Goal: Feedback & Contribution: Leave review/rating

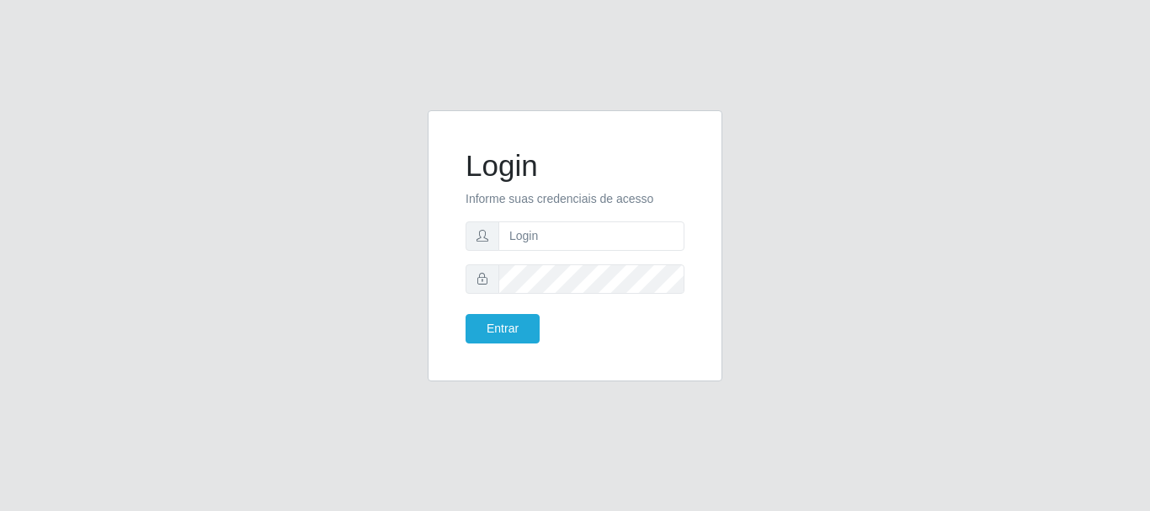
click at [520, 238] on input "text" at bounding box center [592, 235] width 186 height 29
type input "[EMAIL_ADDRESS][DOMAIN_NAME]"
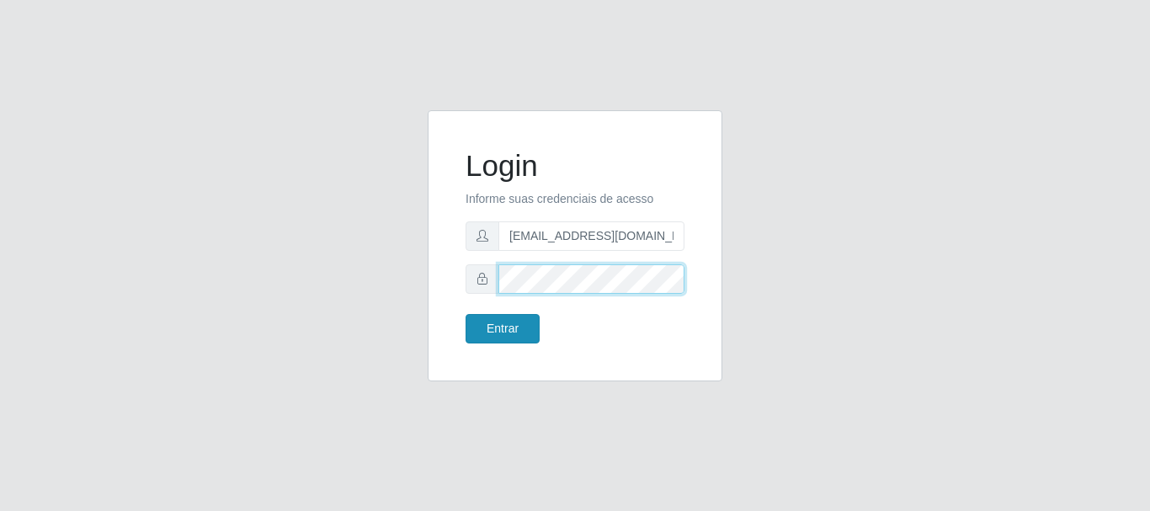
click at [466, 314] on button "Entrar" at bounding box center [503, 328] width 74 height 29
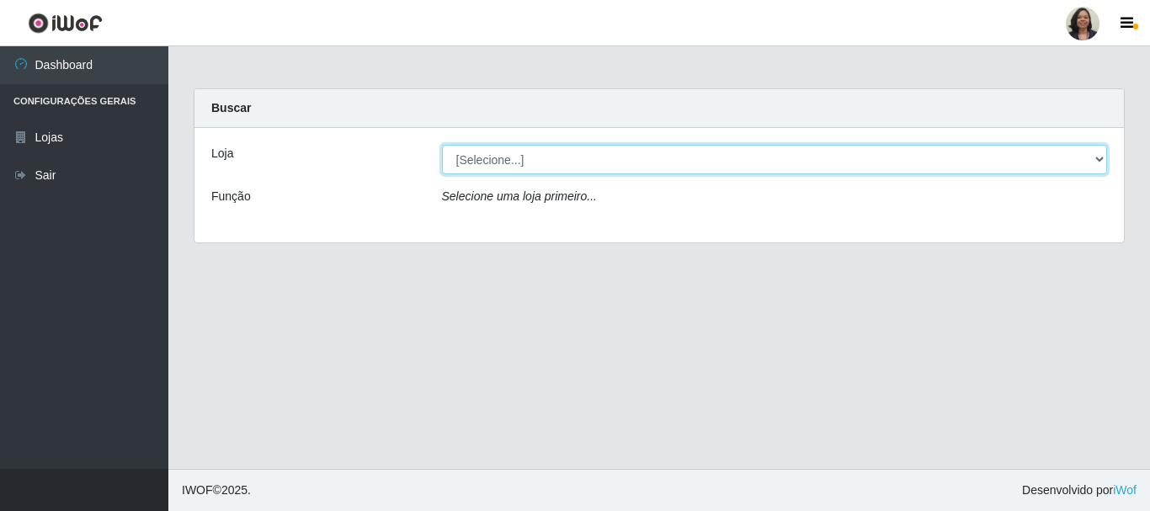
click at [1100, 162] on select "[Selecione...] SuperFácil Atacado - Rodoviária" at bounding box center [775, 159] width 666 height 29
select select "400"
click at [442, 145] on select "[Selecione...] SuperFácil Atacado - Rodoviária" at bounding box center [775, 159] width 666 height 29
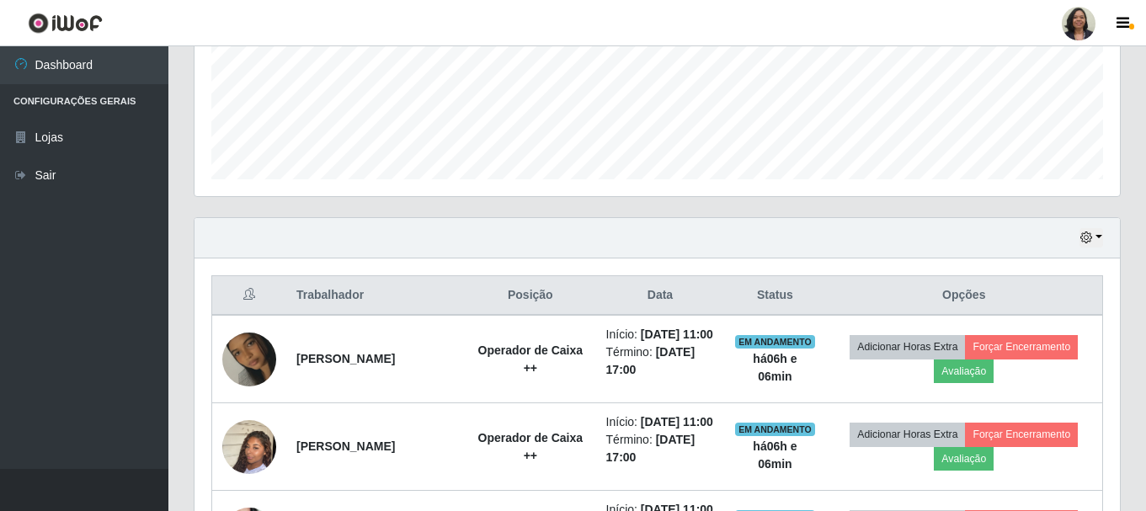
scroll to position [421, 0]
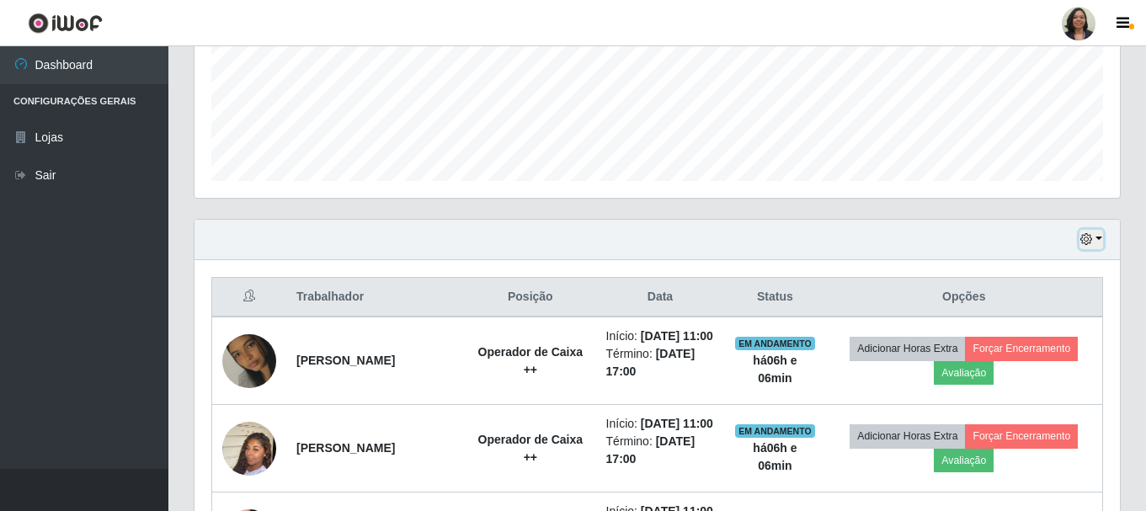
click at [1085, 242] on icon "button" at bounding box center [1086, 239] width 12 height 12
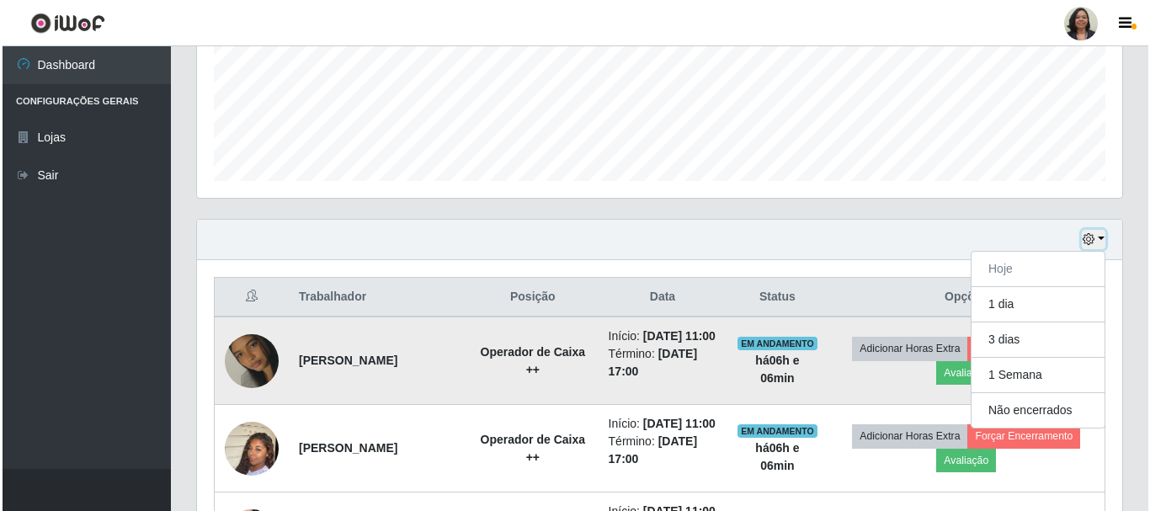
scroll to position [505, 0]
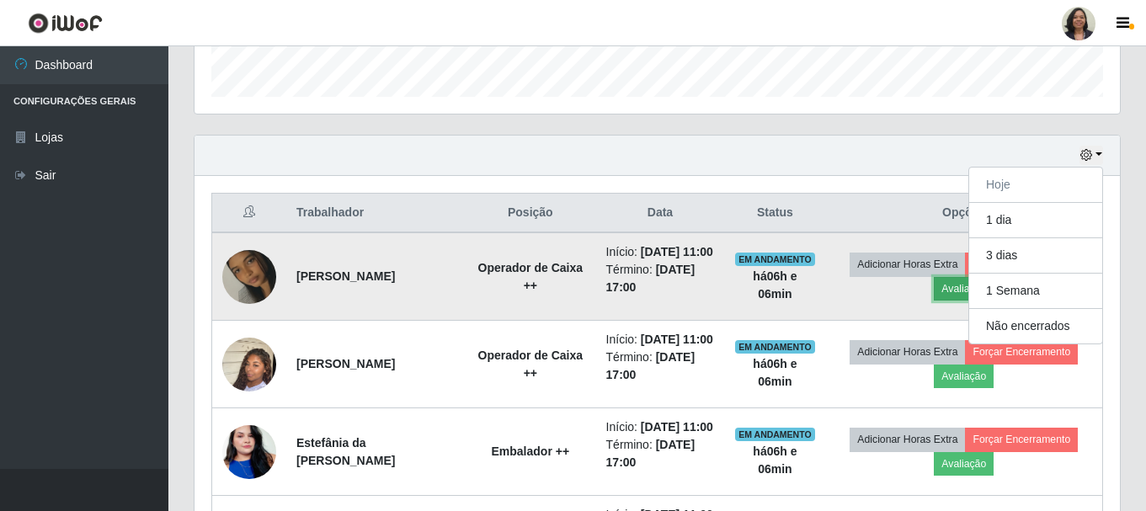
click at [958, 301] on button "Avaliação" at bounding box center [964, 289] width 60 height 24
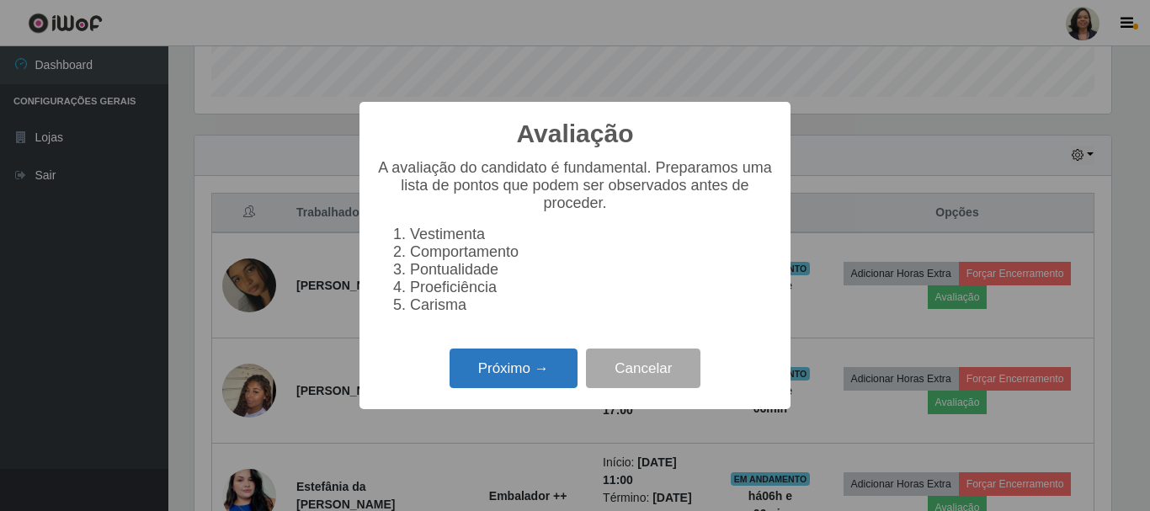
click at [553, 373] on button "Próximo →" at bounding box center [514, 369] width 128 height 40
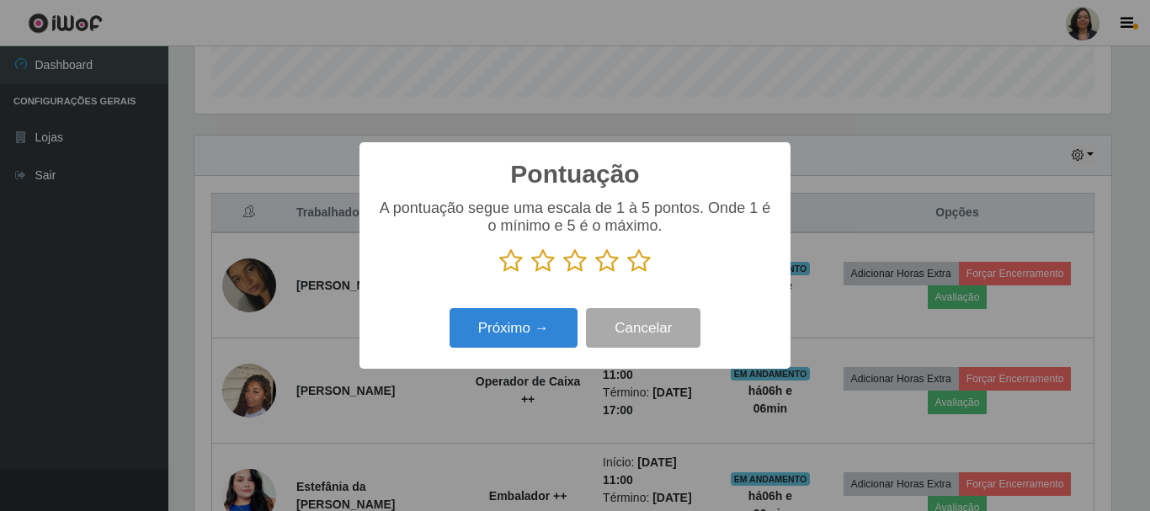
scroll to position [841792, 841224]
click at [611, 266] on icon at bounding box center [607, 260] width 24 height 25
click at [595, 274] on input "radio" at bounding box center [595, 274] width 0 height 0
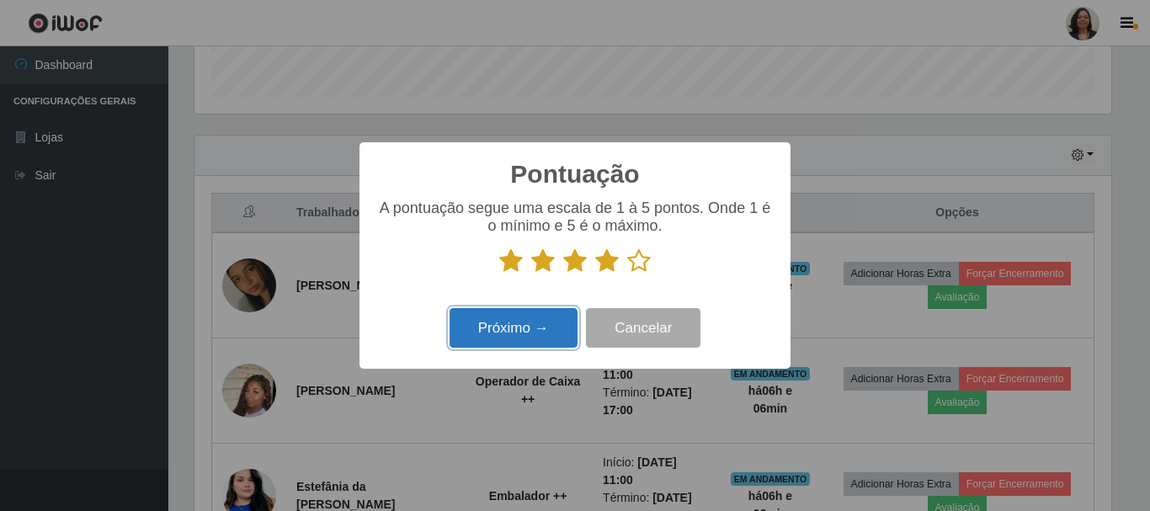
click at [536, 327] on button "Próximo →" at bounding box center [514, 328] width 128 height 40
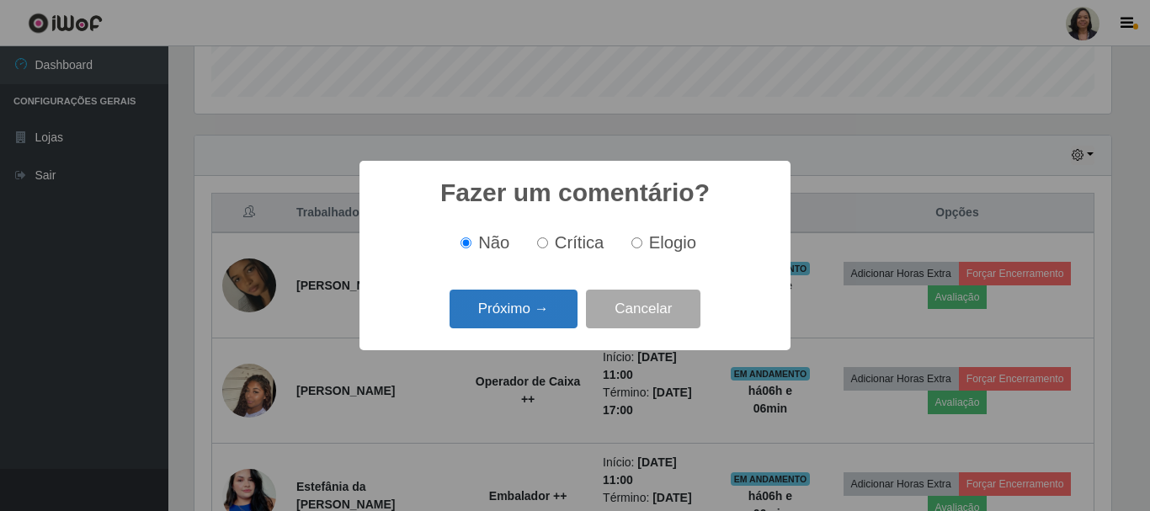
click at [492, 314] on button "Próximo →" at bounding box center [514, 310] width 128 height 40
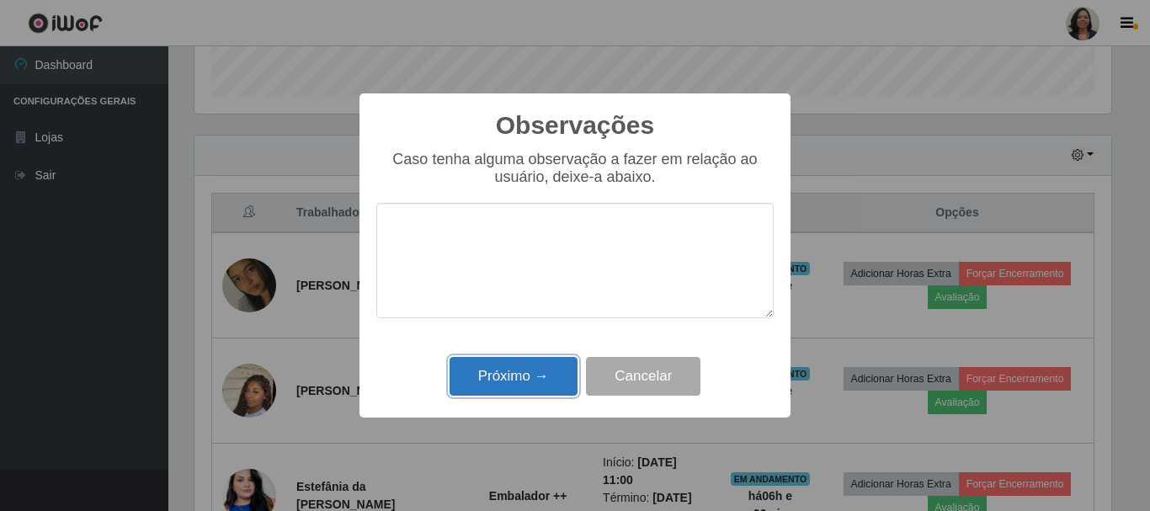
click at [538, 376] on button "Próximo →" at bounding box center [514, 377] width 128 height 40
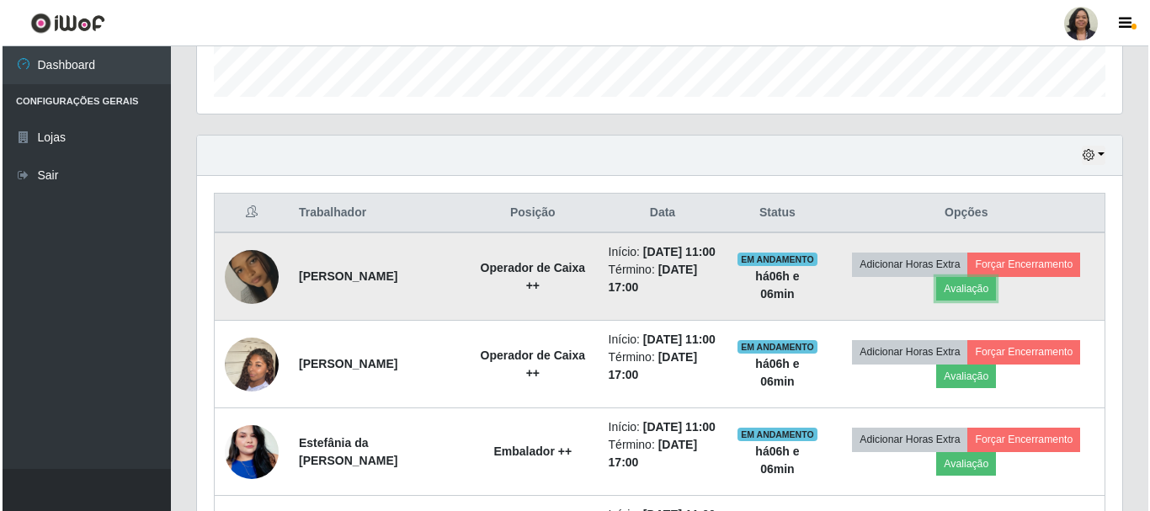
scroll to position [349, 926]
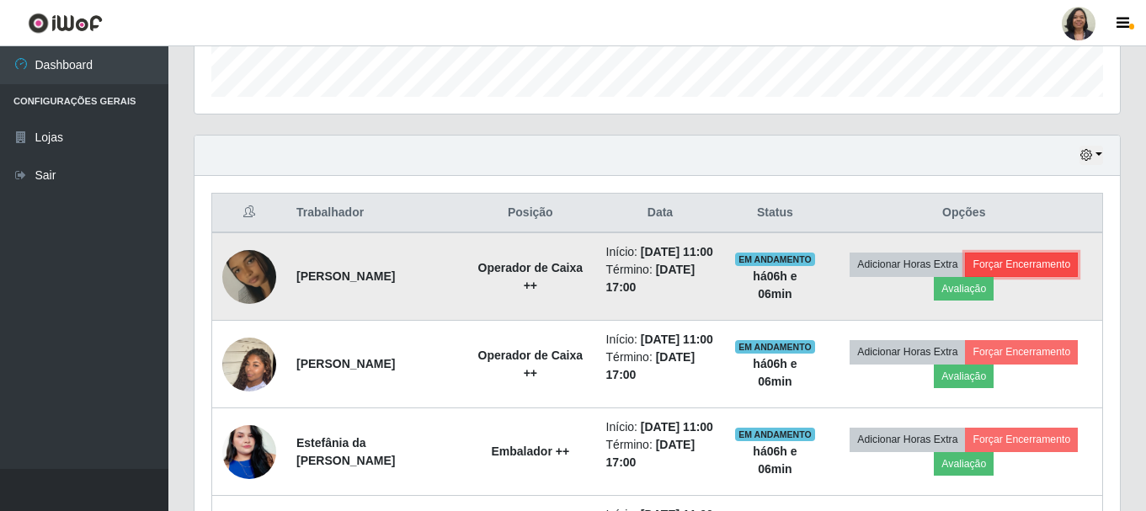
click at [1046, 275] on button "Forçar Encerramento" at bounding box center [1021, 265] width 113 height 24
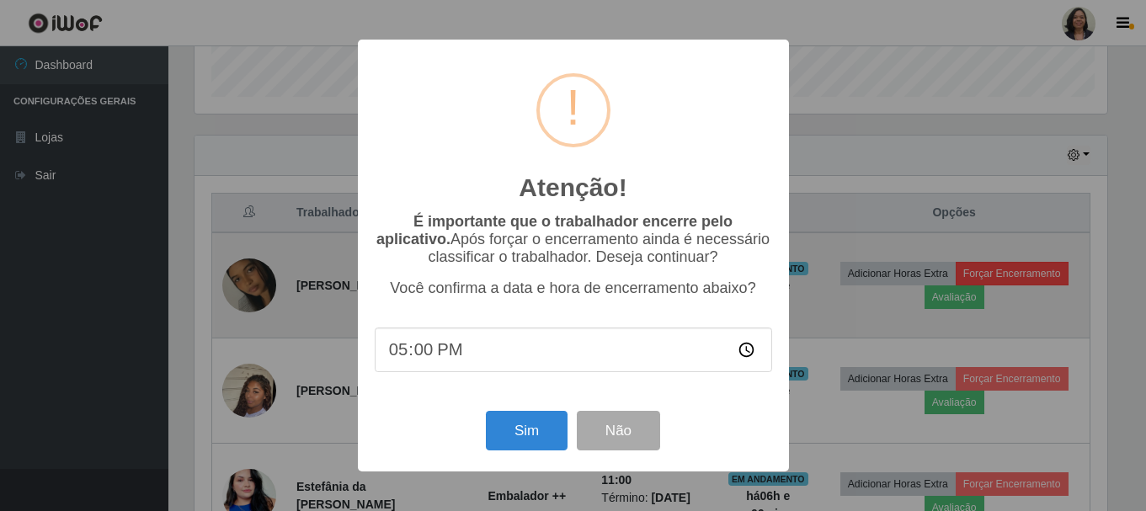
scroll to position [349, 917]
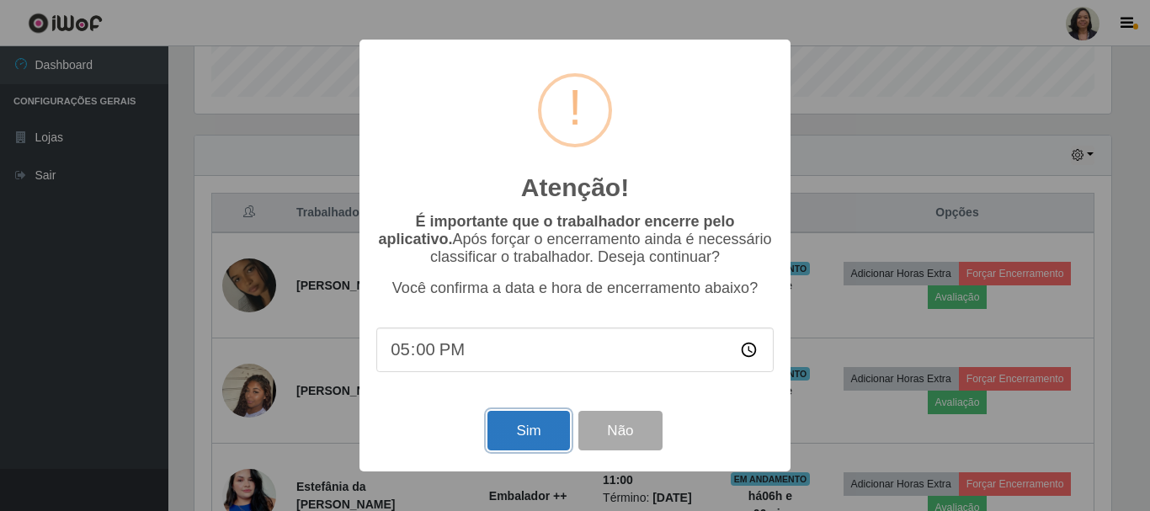
click at [541, 438] on button "Sim" at bounding box center [529, 431] width 82 height 40
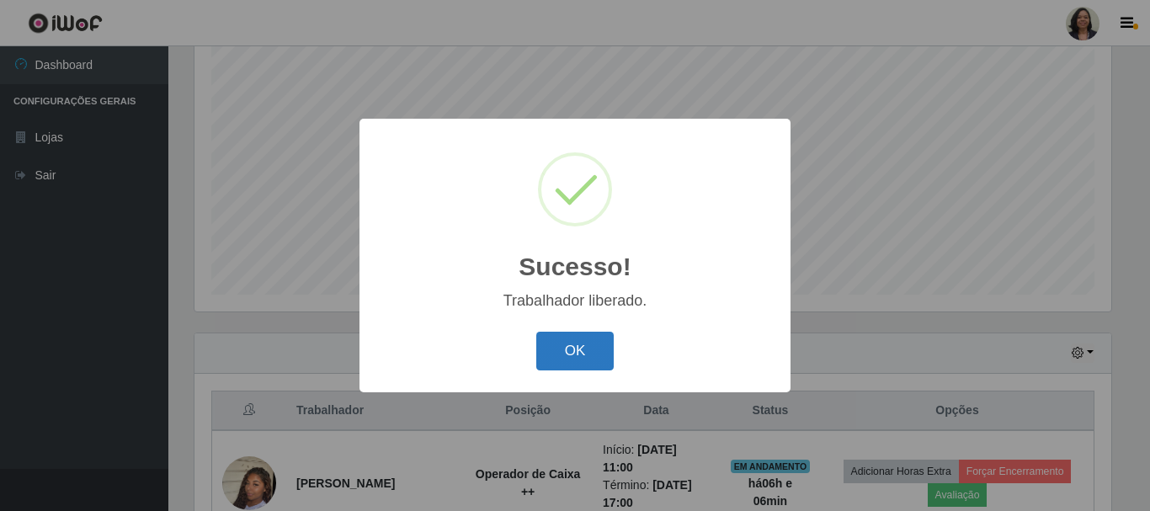
click at [574, 363] on button "OK" at bounding box center [575, 352] width 78 height 40
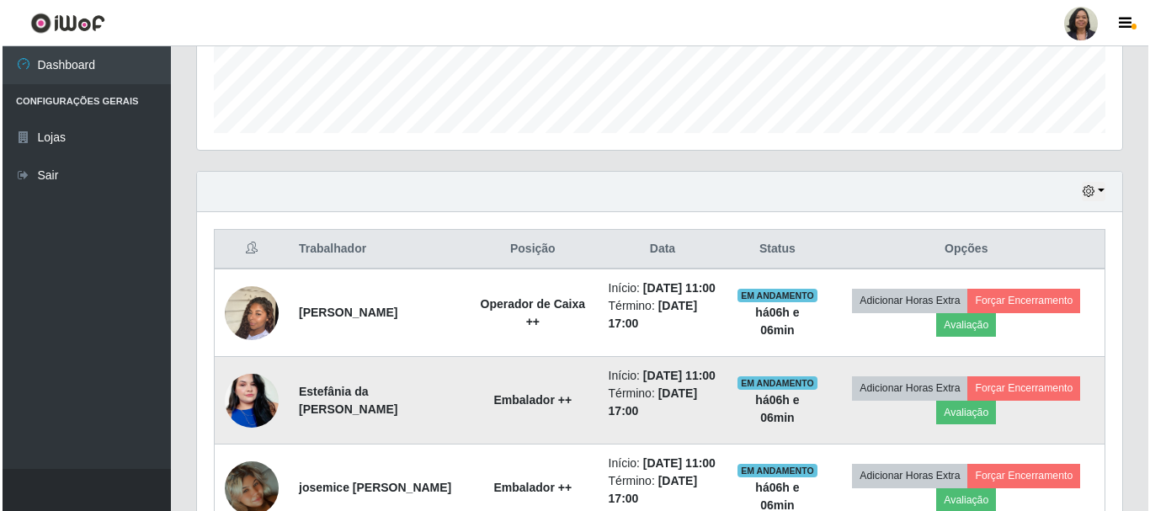
scroll to position [476, 0]
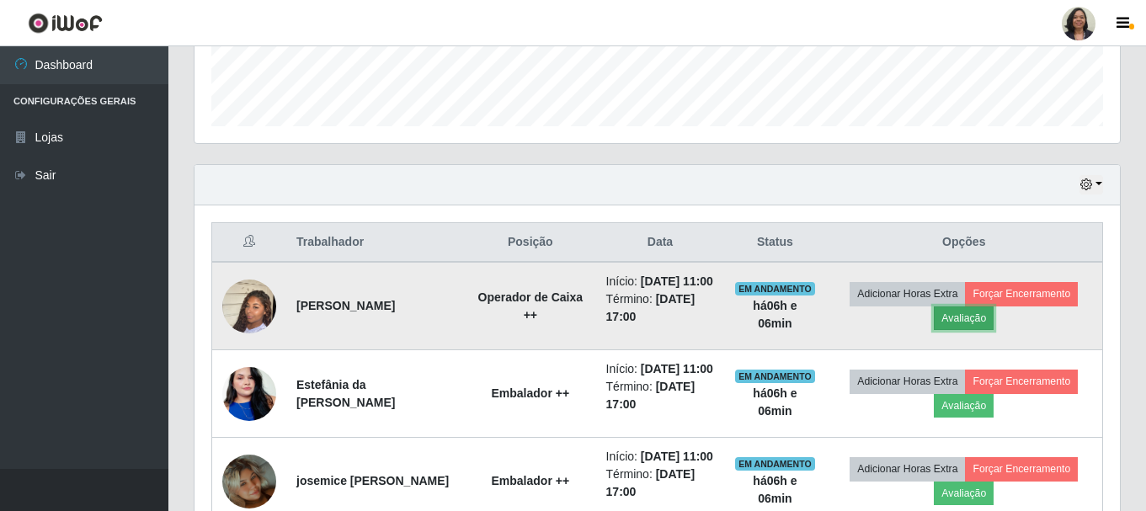
click at [970, 324] on button "Avaliação" at bounding box center [964, 319] width 60 height 24
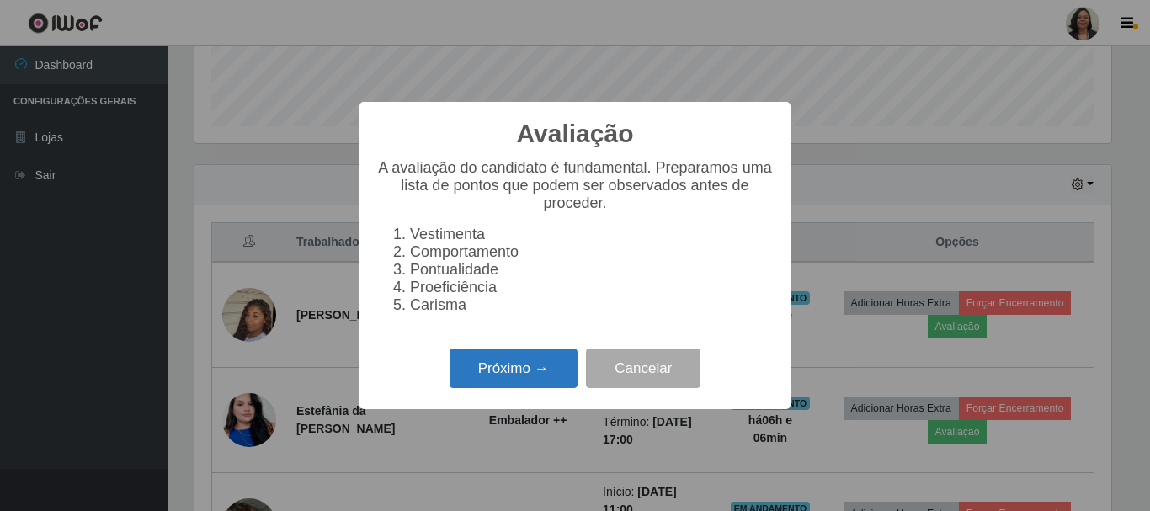
click at [533, 374] on button "Próximo →" at bounding box center [514, 369] width 128 height 40
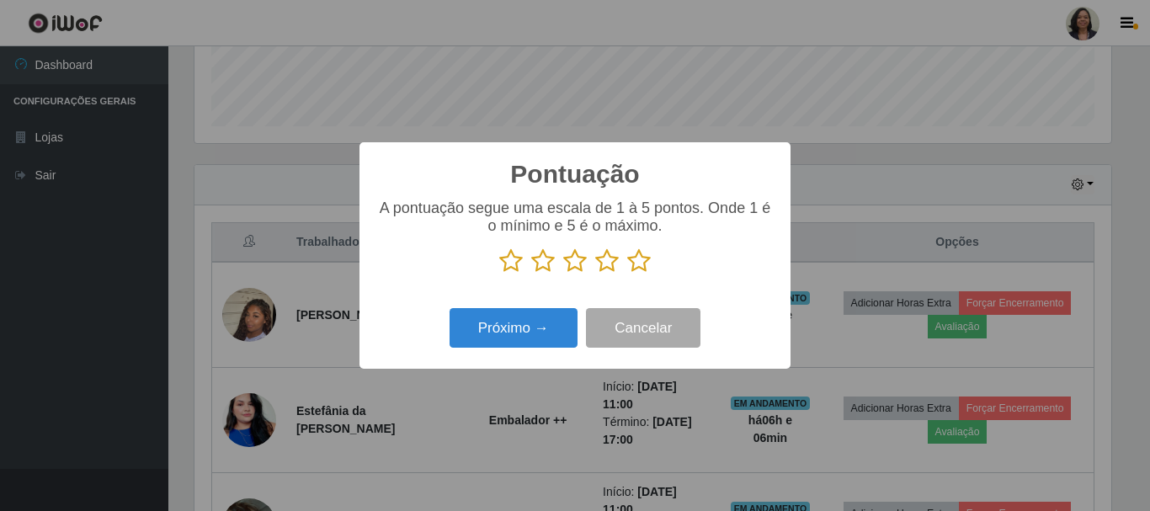
click at [617, 263] on icon at bounding box center [607, 260] width 24 height 25
click at [595, 274] on input "radio" at bounding box center [595, 274] width 0 height 0
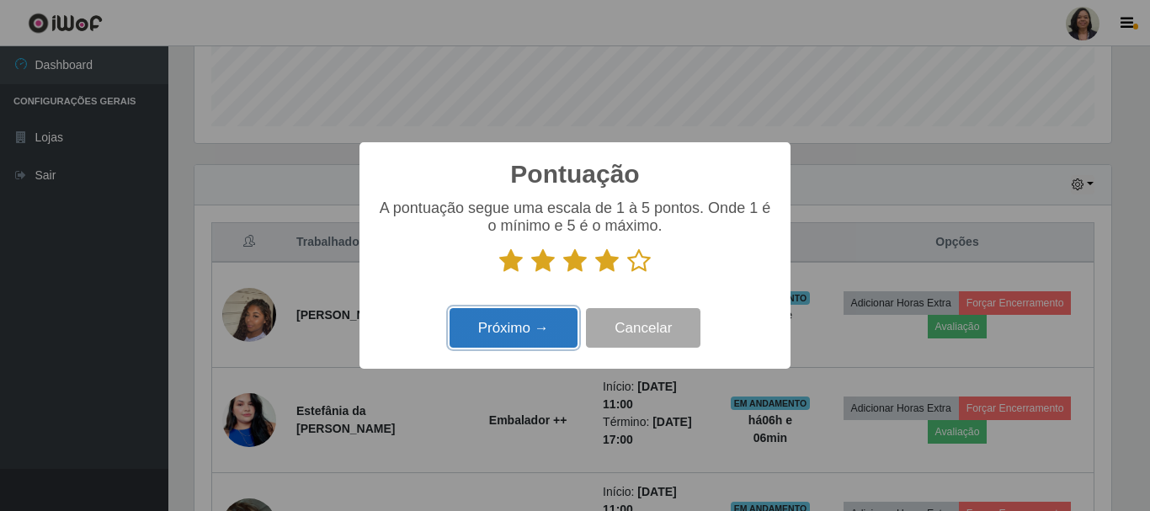
click at [501, 334] on button "Próximo →" at bounding box center [514, 328] width 128 height 40
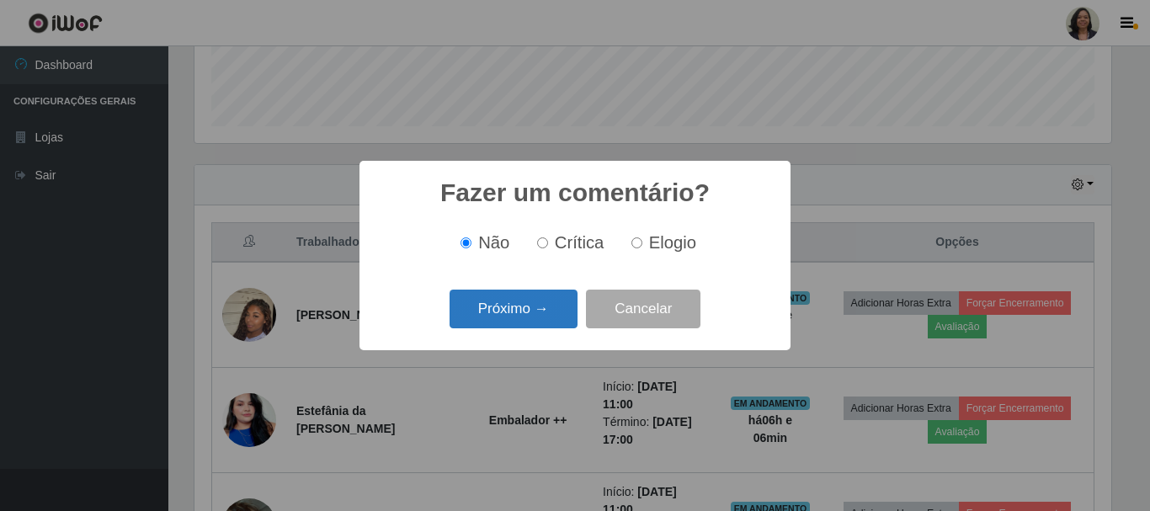
click at [547, 326] on button "Próximo →" at bounding box center [514, 310] width 128 height 40
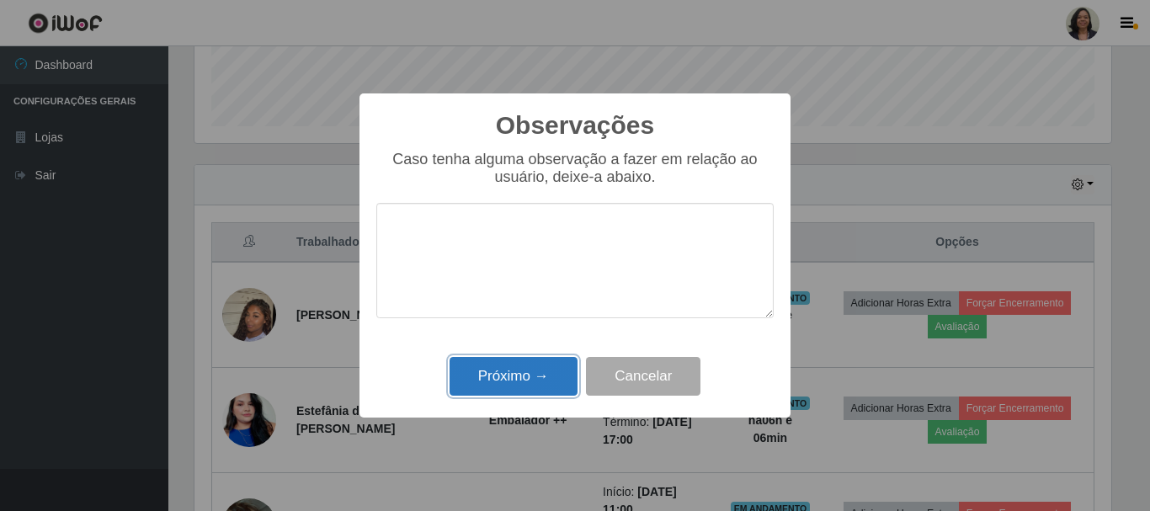
click at [535, 391] on button "Próximo →" at bounding box center [514, 377] width 128 height 40
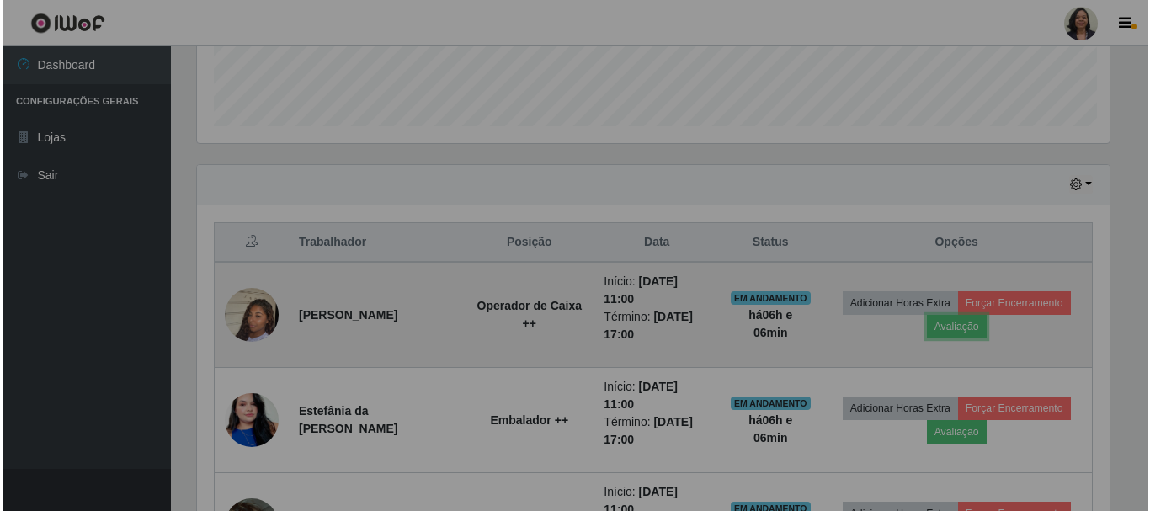
scroll to position [349, 926]
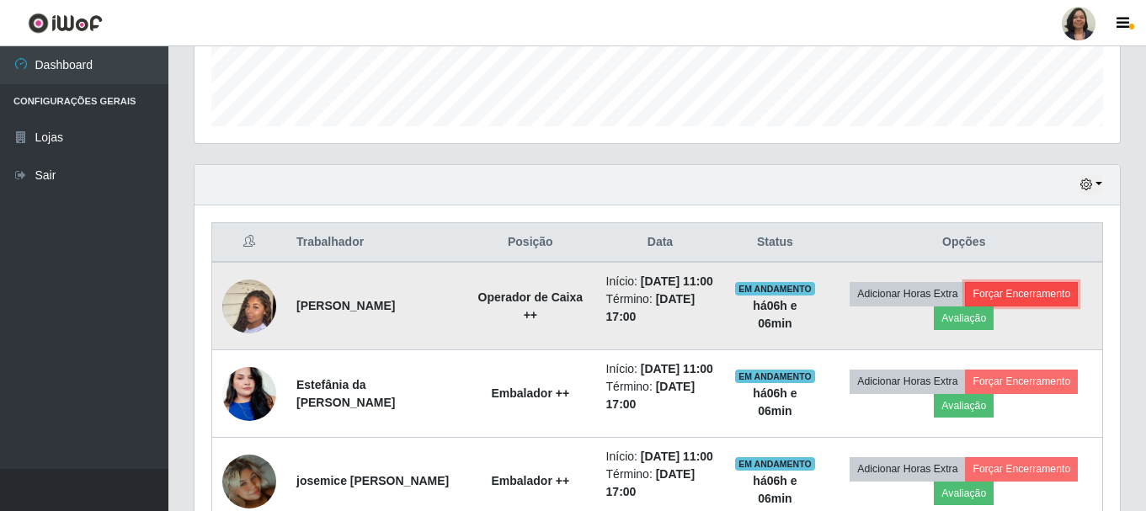
click at [1020, 306] on button "Forçar Encerramento" at bounding box center [1021, 294] width 113 height 24
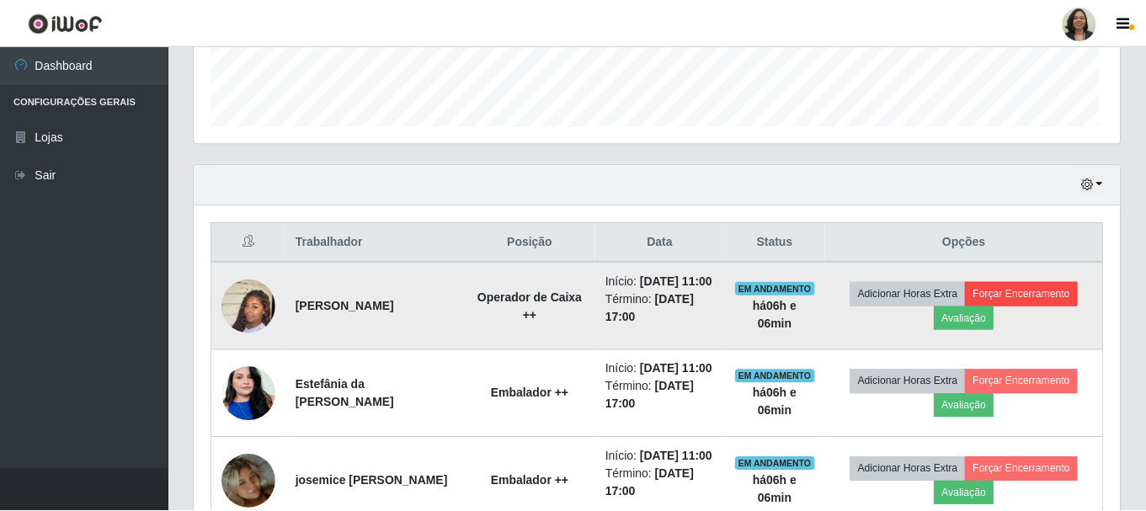
scroll to position [0, 0]
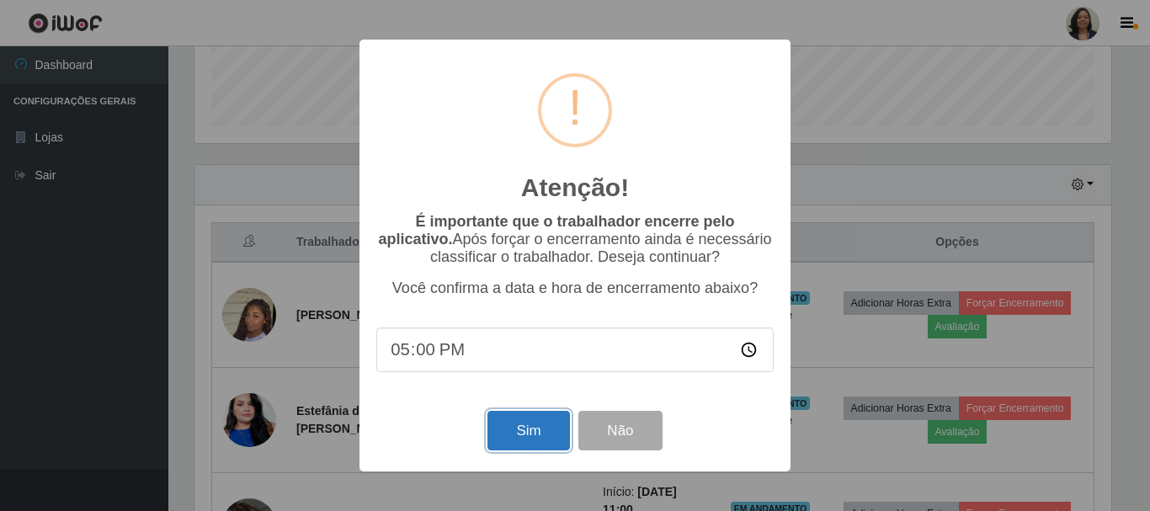
click at [519, 438] on button "Sim" at bounding box center [529, 431] width 82 height 40
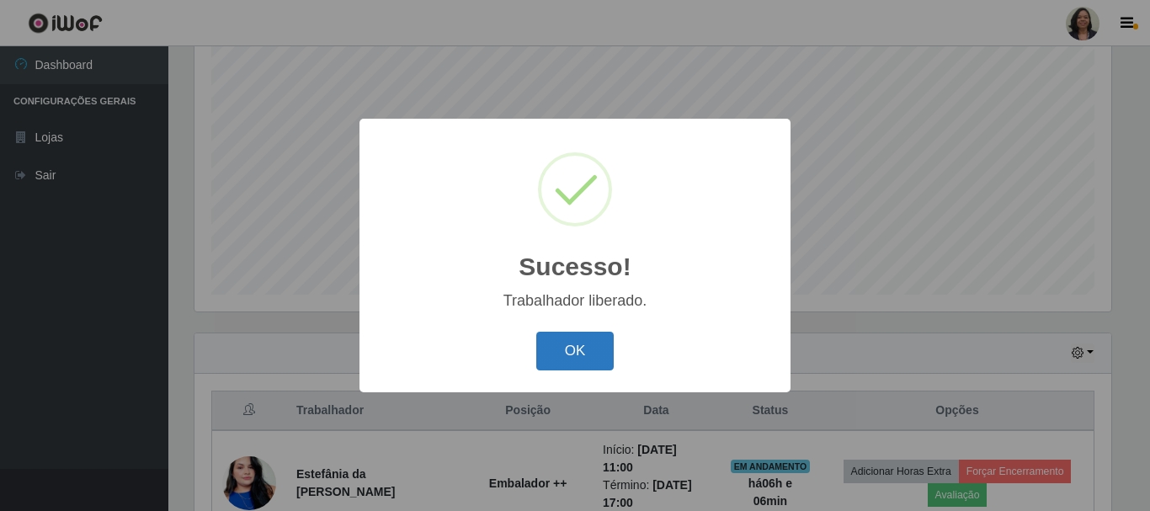
click at [593, 349] on button "OK" at bounding box center [575, 352] width 78 height 40
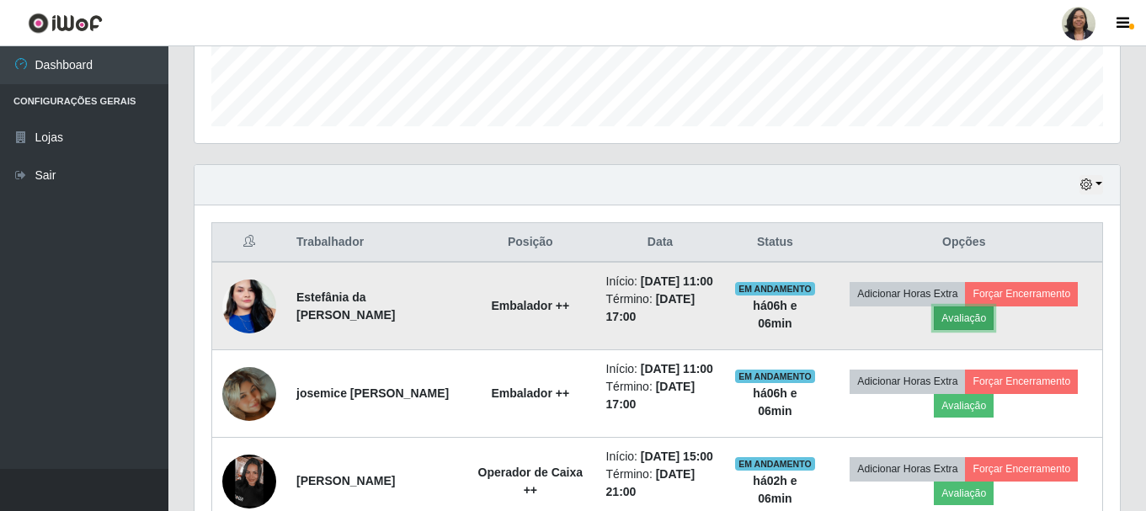
click at [968, 328] on button "Avaliação" at bounding box center [964, 319] width 60 height 24
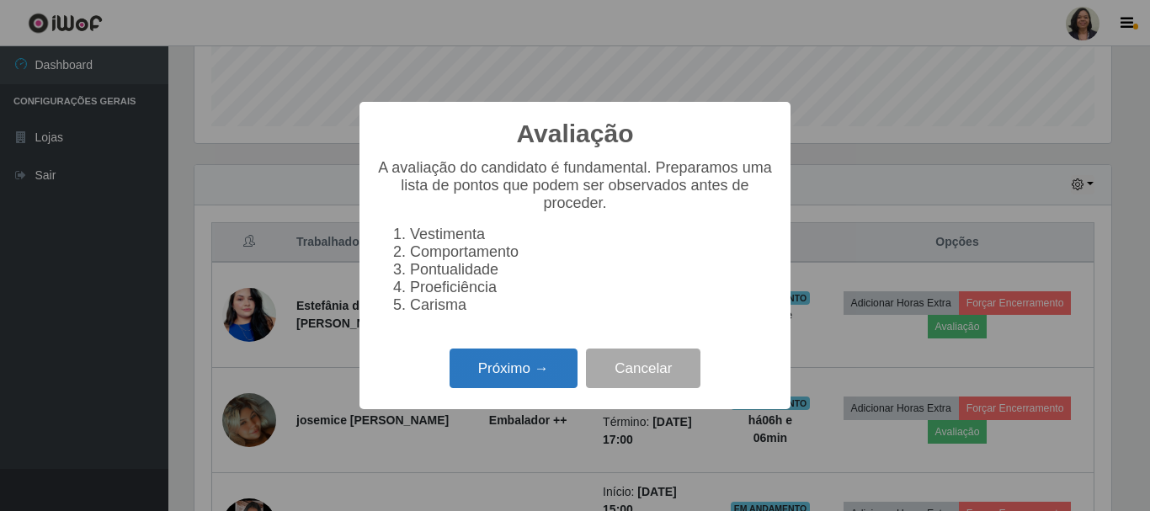
click at [521, 383] on button "Próximo →" at bounding box center [514, 369] width 128 height 40
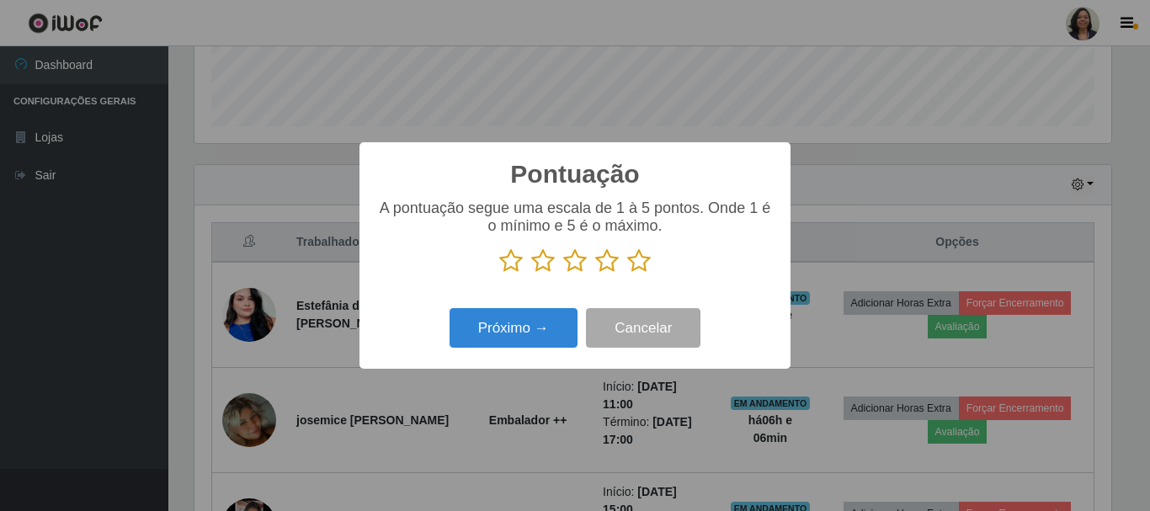
click at [648, 263] on icon at bounding box center [639, 260] width 24 height 25
click at [627, 274] on input "radio" at bounding box center [627, 274] width 0 height 0
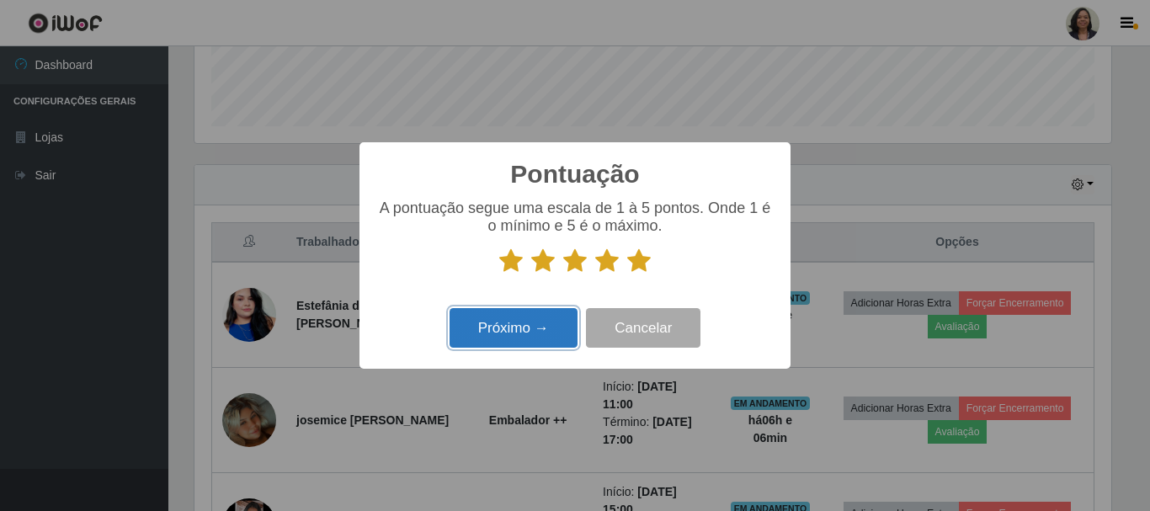
click at [525, 338] on button "Próximo →" at bounding box center [514, 328] width 128 height 40
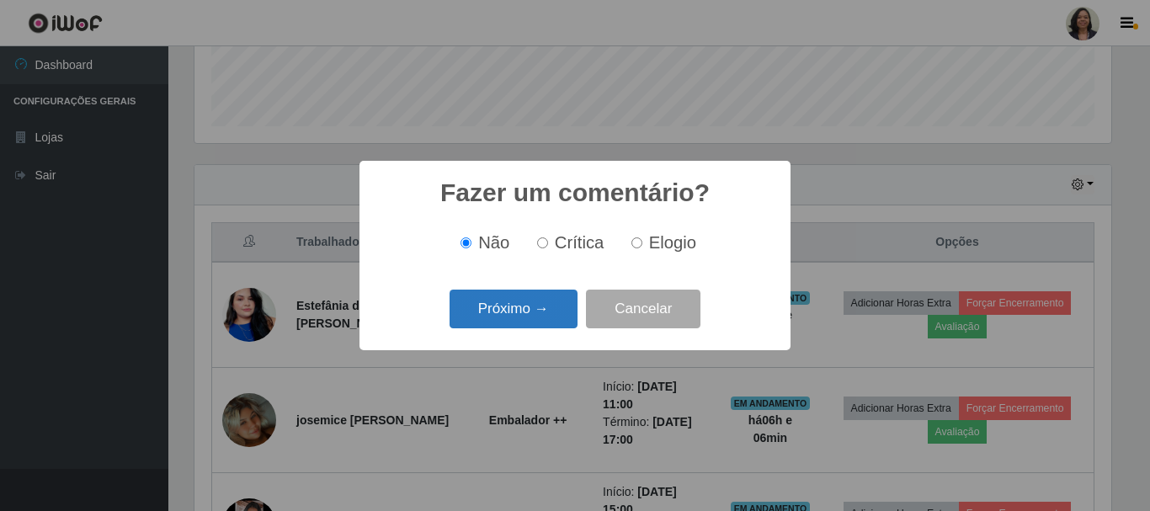
click at [525, 313] on button "Próximo →" at bounding box center [514, 310] width 128 height 40
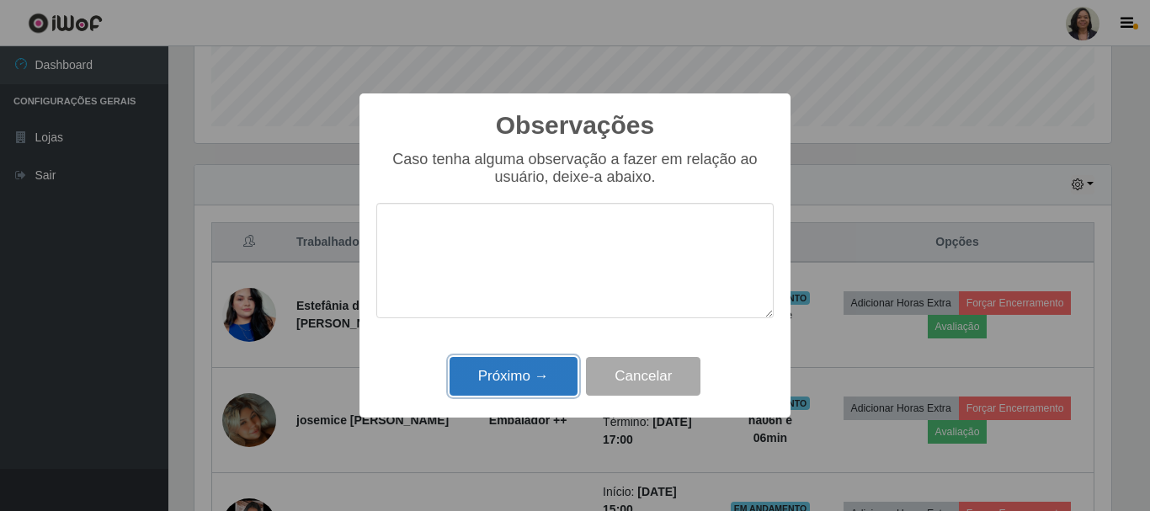
click at [525, 385] on button "Próximo →" at bounding box center [514, 377] width 128 height 40
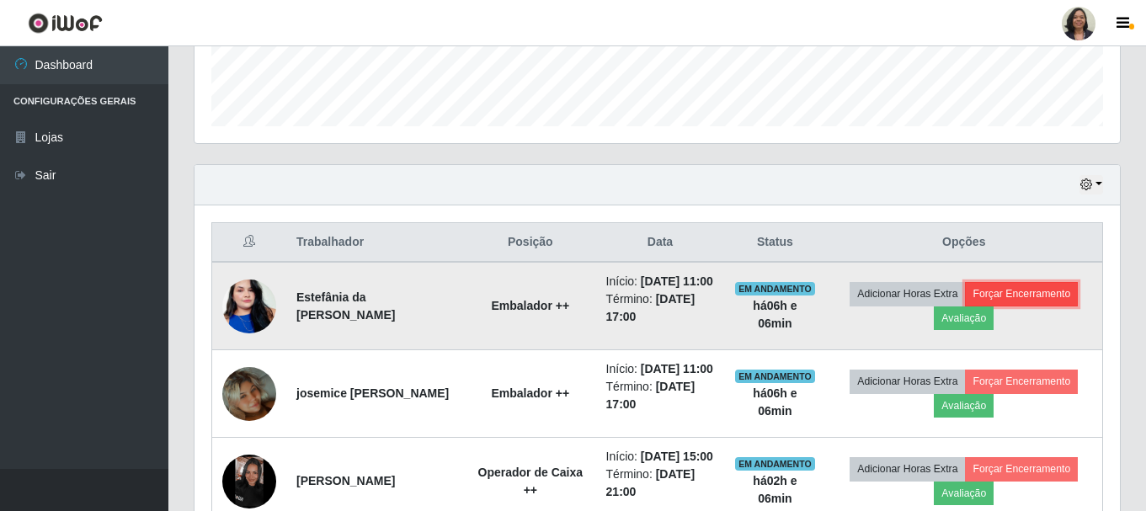
click at [1029, 301] on button "Forçar Encerramento" at bounding box center [1021, 294] width 113 height 24
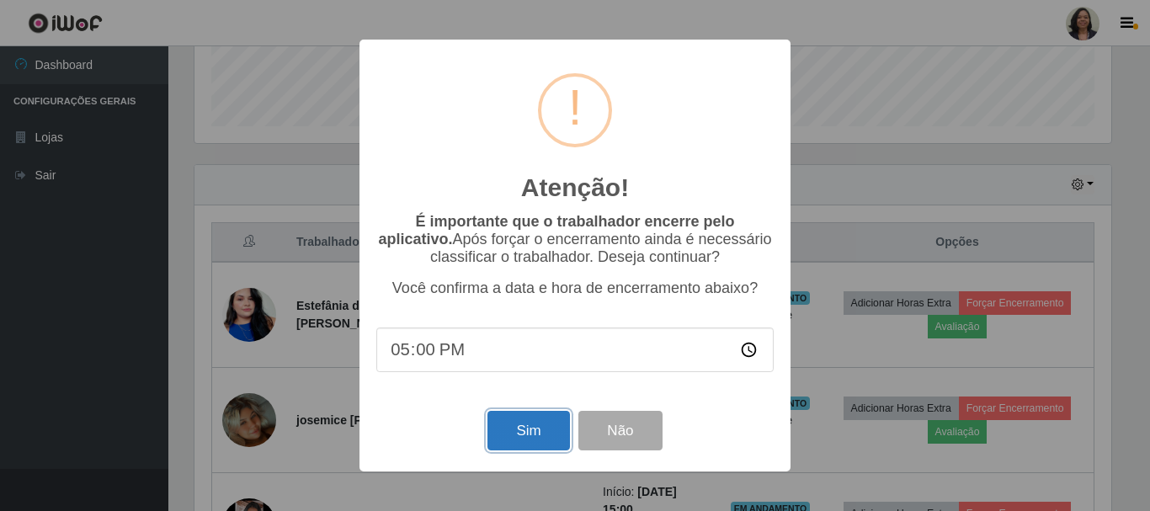
click at [543, 427] on button "Sim" at bounding box center [529, 431] width 82 height 40
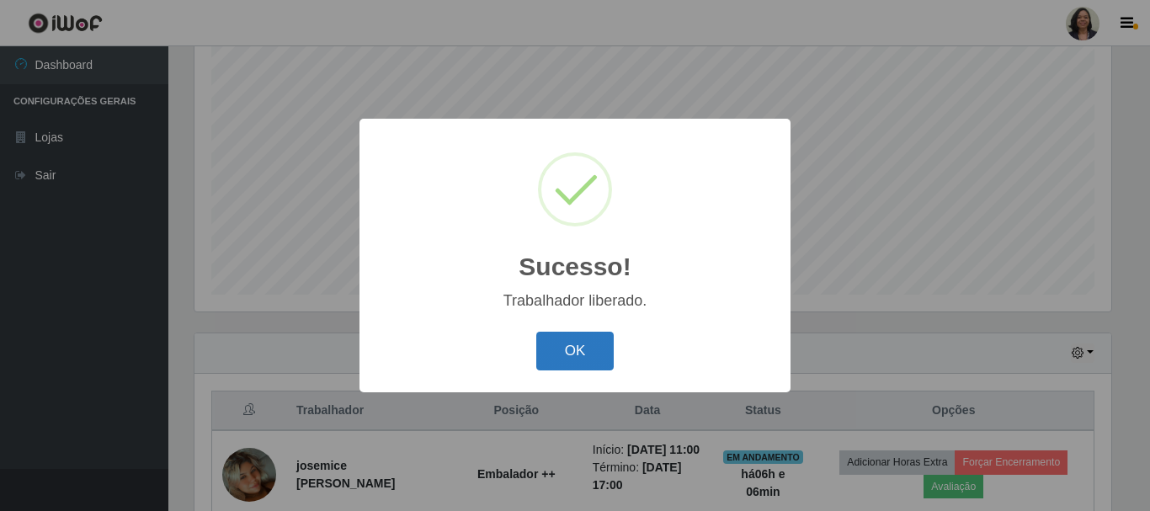
click at [571, 355] on button "OK" at bounding box center [575, 352] width 78 height 40
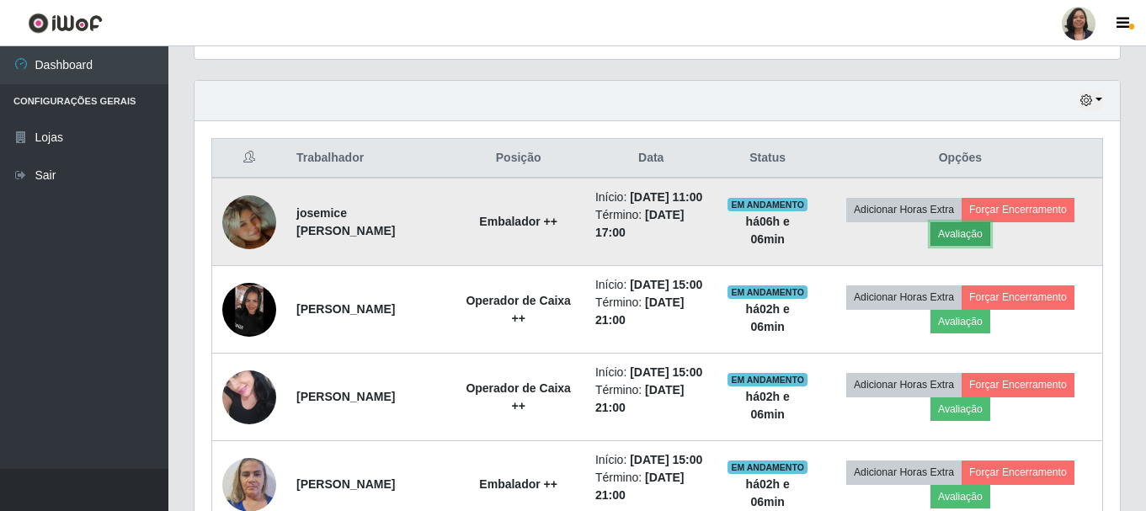
click at [975, 246] on button "Avaliação" at bounding box center [961, 234] width 60 height 24
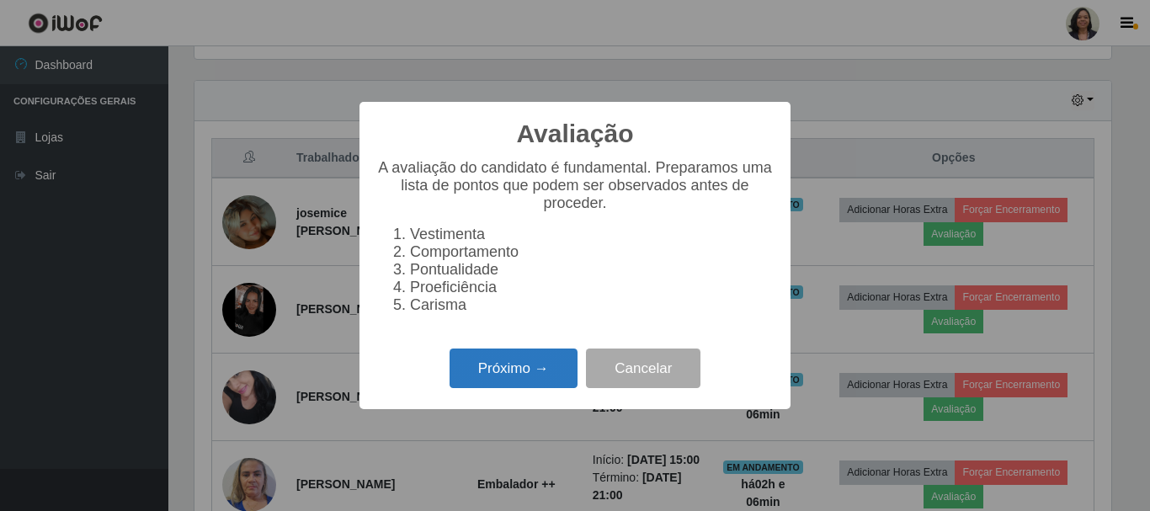
click at [520, 376] on button "Próximo →" at bounding box center [514, 369] width 128 height 40
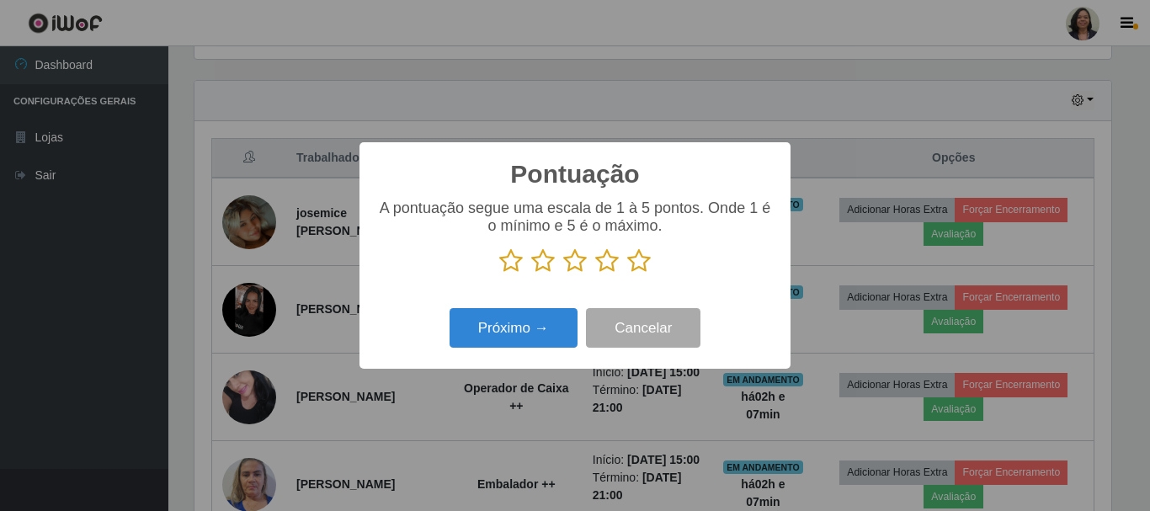
click at [604, 264] on icon at bounding box center [607, 260] width 24 height 25
click at [595, 274] on input "radio" at bounding box center [595, 274] width 0 height 0
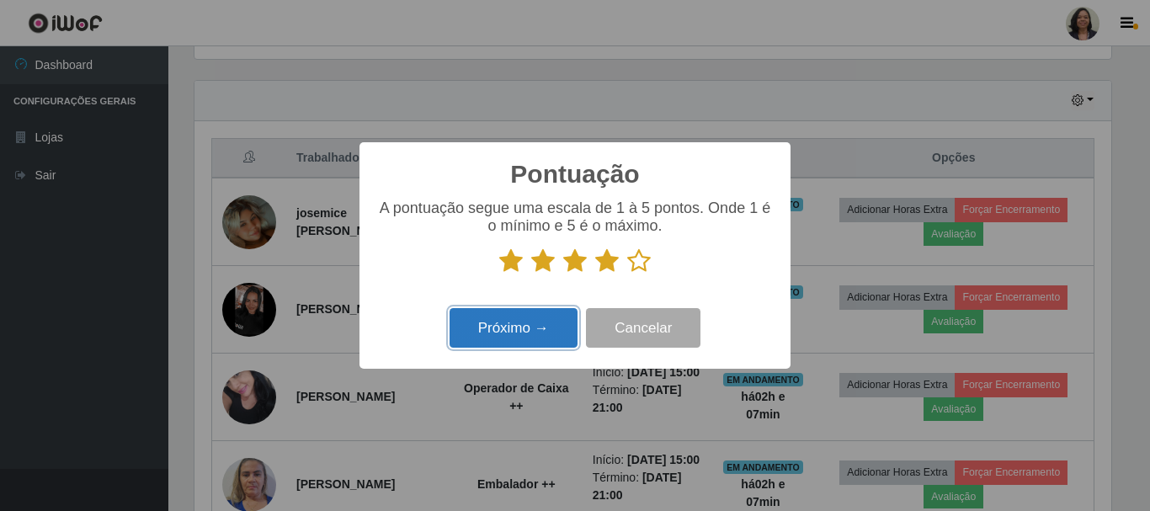
click at [521, 338] on button "Próximo →" at bounding box center [514, 328] width 128 height 40
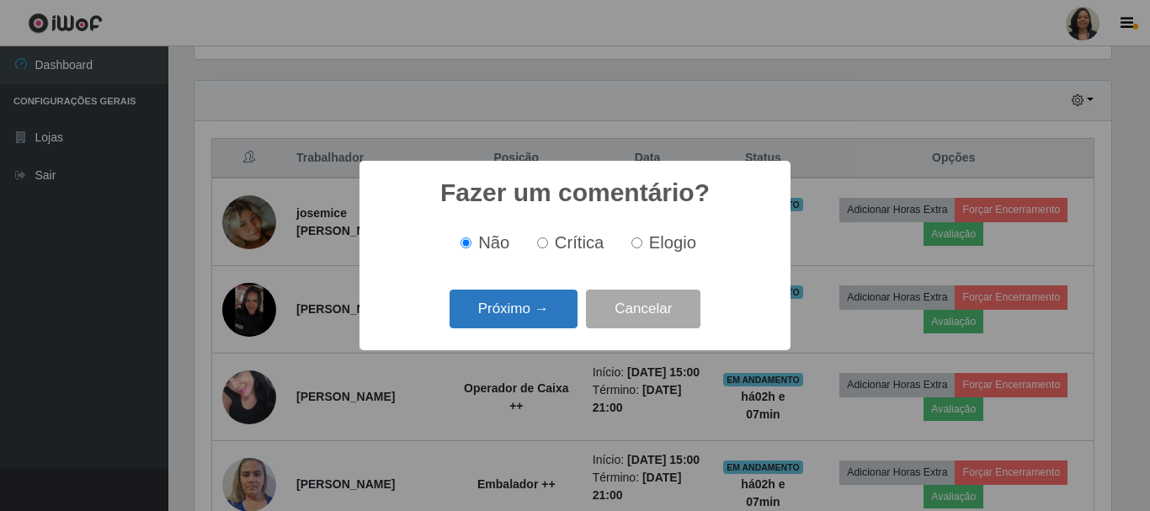
click at [524, 312] on button "Próximo →" at bounding box center [514, 310] width 128 height 40
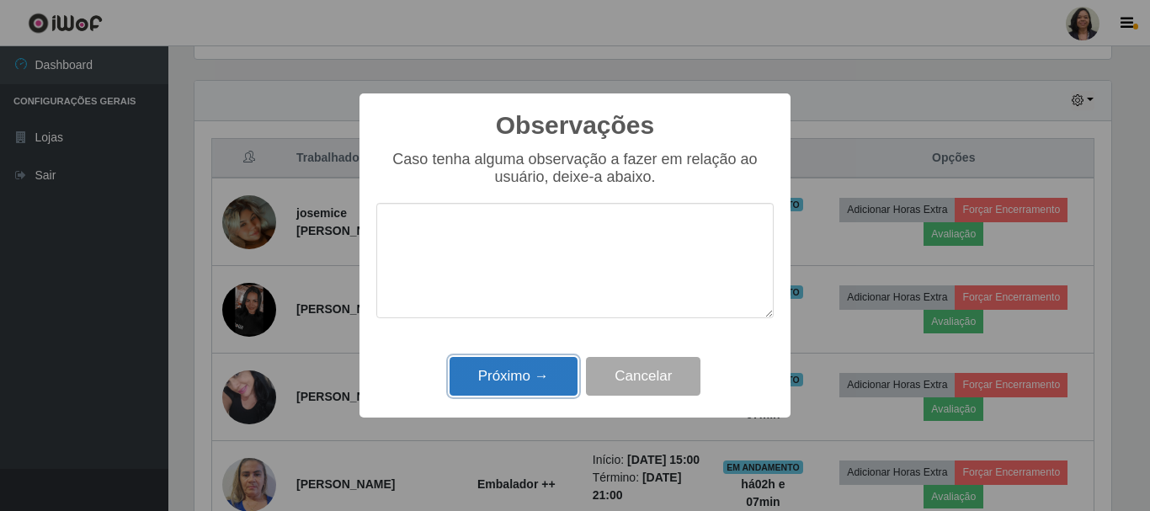
click at [546, 371] on button "Próximo →" at bounding box center [514, 377] width 128 height 40
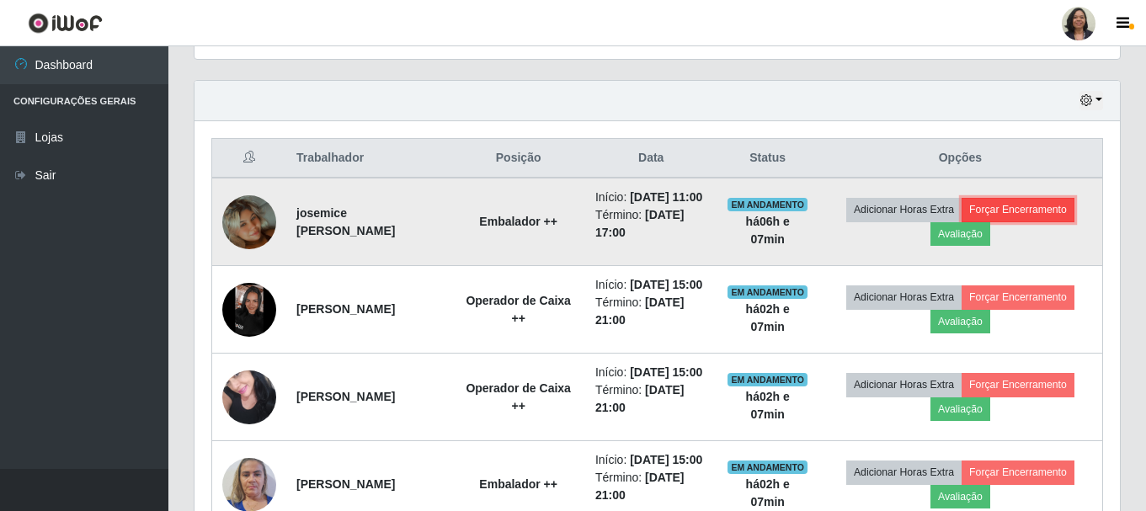
click at [1027, 216] on button "Forçar Encerramento" at bounding box center [1018, 210] width 113 height 24
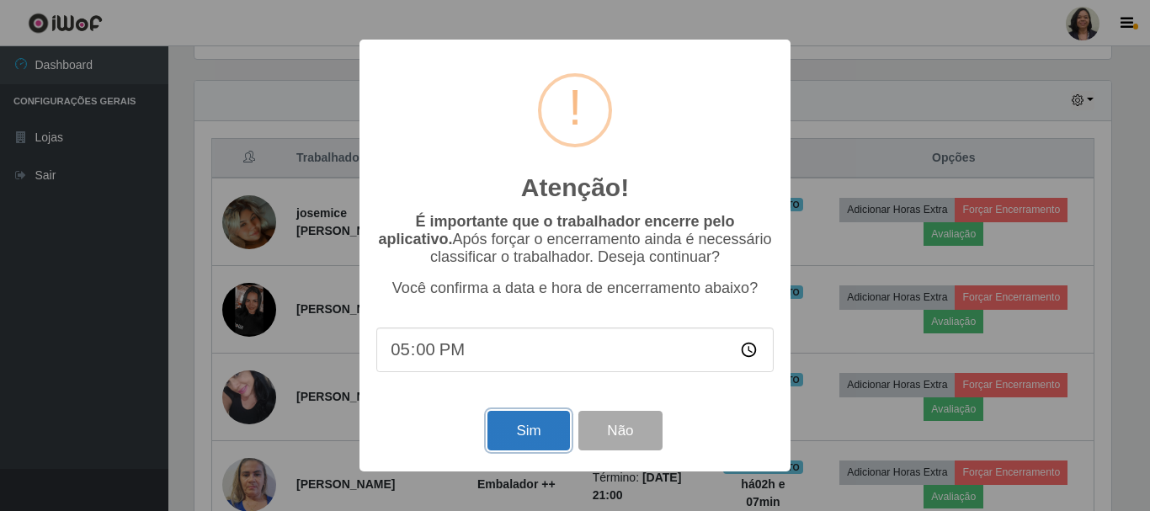
click at [510, 433] on button "Sim" at bounding box center [529, 431] width 82 height 40
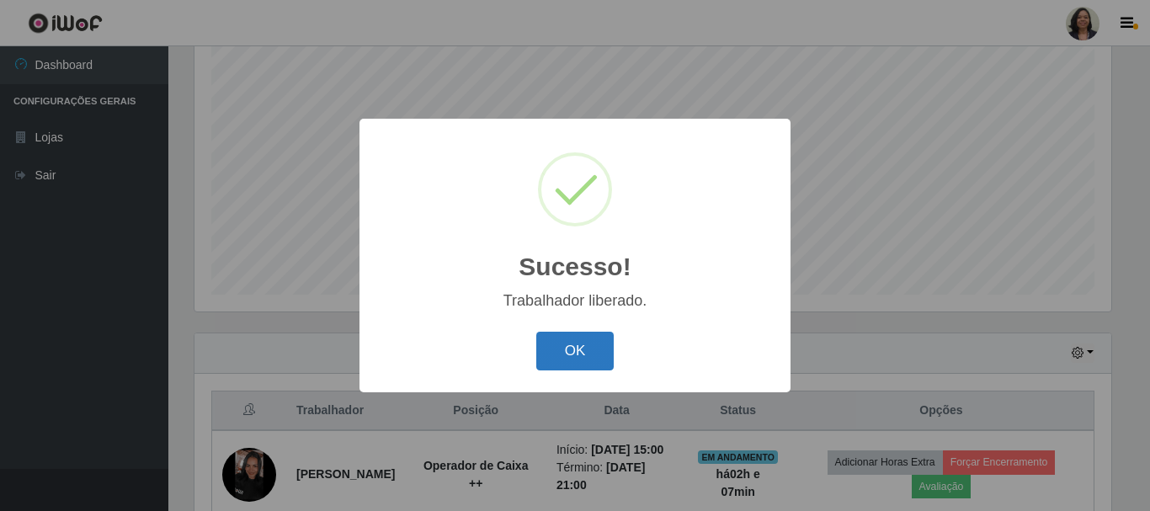
click at [581, 344] on button "OK" at bounding box center [575, 352] width 78 height 40
